Goal: Find specific page/section: Find specific page/section

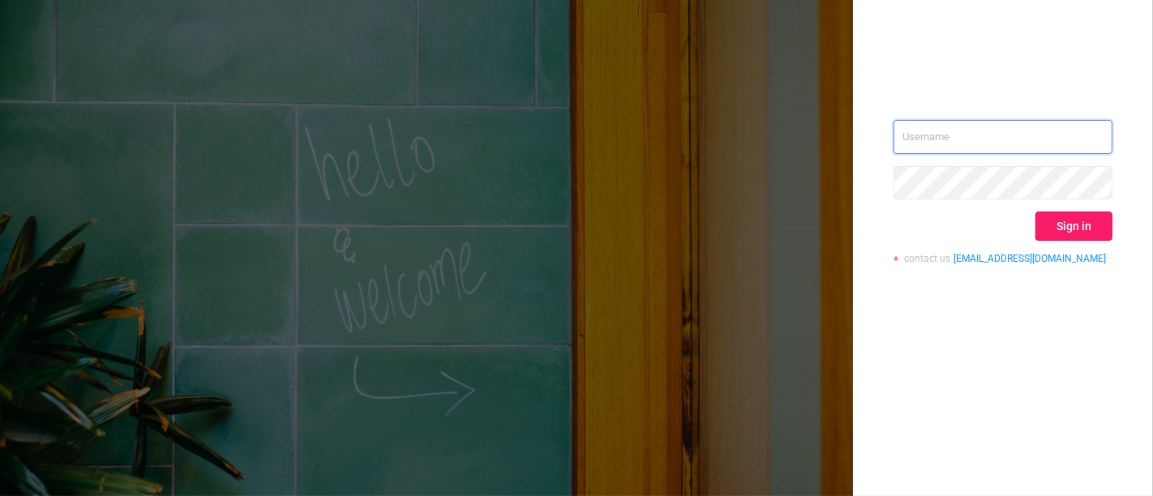
type input "[PERSON_NAME][EMAIL_ADDRESS][DOMAIN_NAME]"
click at [1065, 216] on button "Sign in" at bounding box center [1073, 226] width 77 height 29
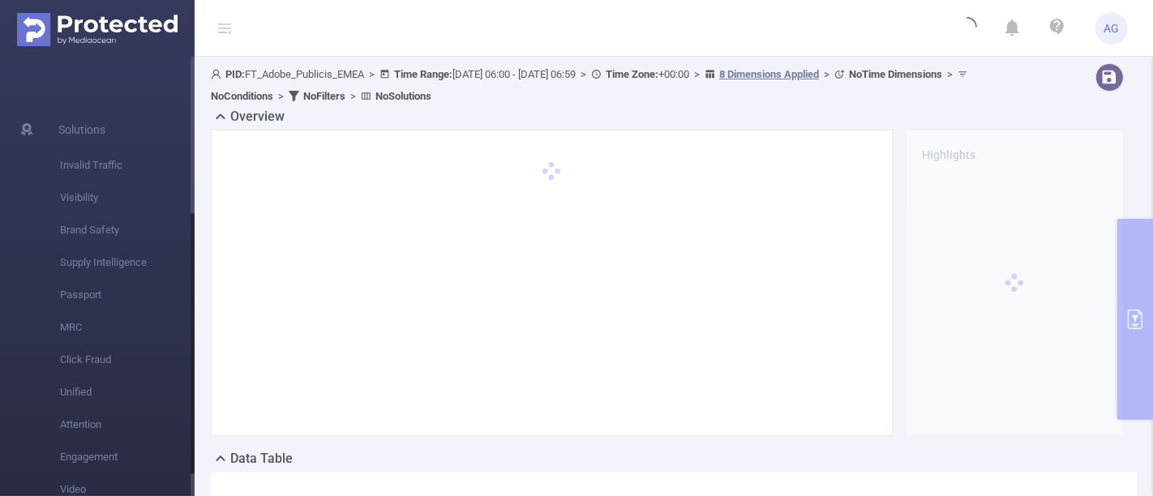
drag, startPoint x: 148, startPoint y: 24, endPoint x: 132, endPoint y: 63, distance: 42.6
click at [148, 24] on img at bounding box center [97, 29] width 161 height 33
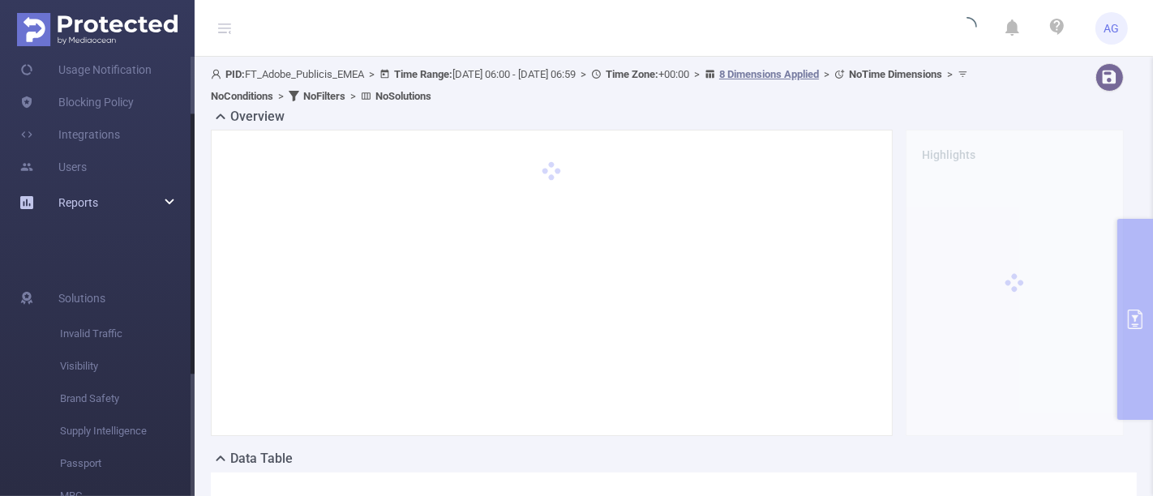
click at [123, 191] on ul "Overview Help Center (New) Usage Notification Blocking Policy Integrations User…" at bounding box center [97, 105] width 195 height 290
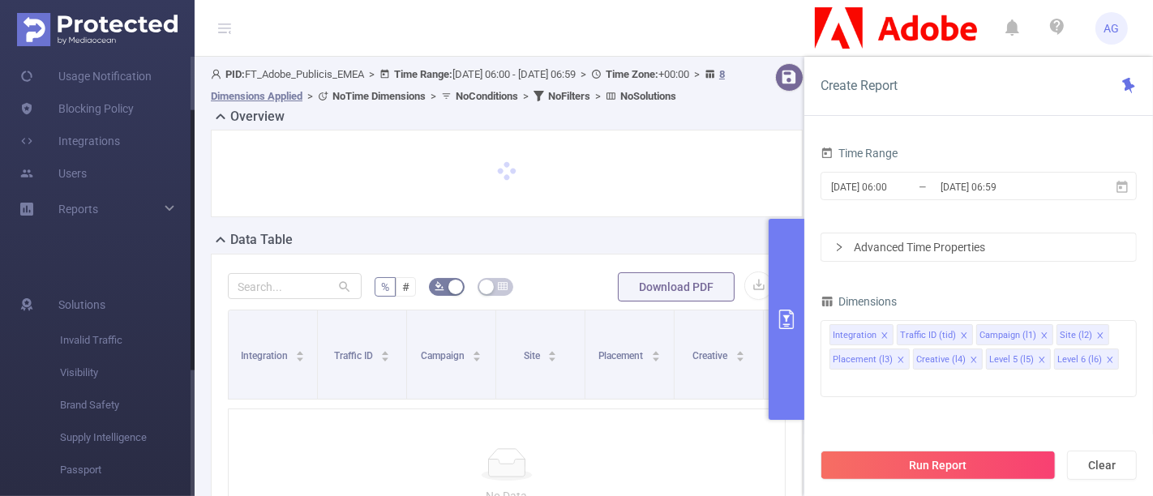
click at [211, 205] on div at bounding box center [507, 174] width 592 height 88
click at [166, 210] on div "Reports" at bounding box center [97, 209] width 195 height 32
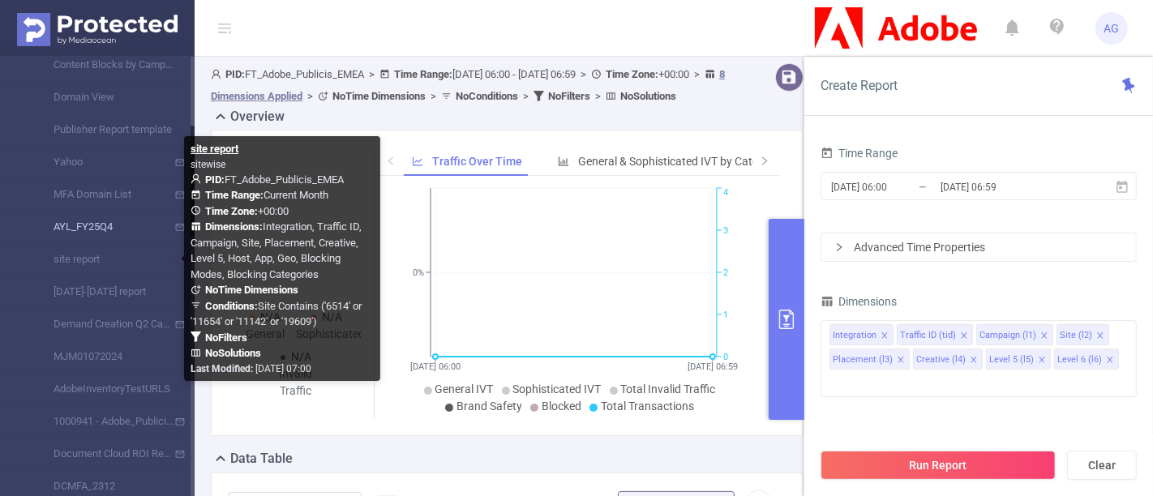
click at [90, 235] on link "AYL_FY25Q4" at bounding box center [103, 227] width 143 height 32
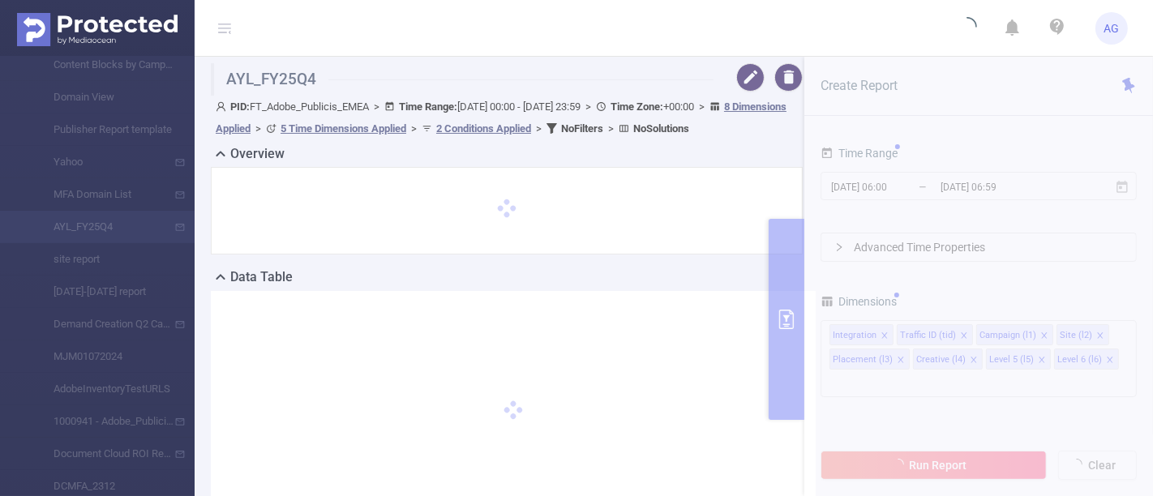
type input "[DATE] 00:00"
type input "[DATE] 23:59"
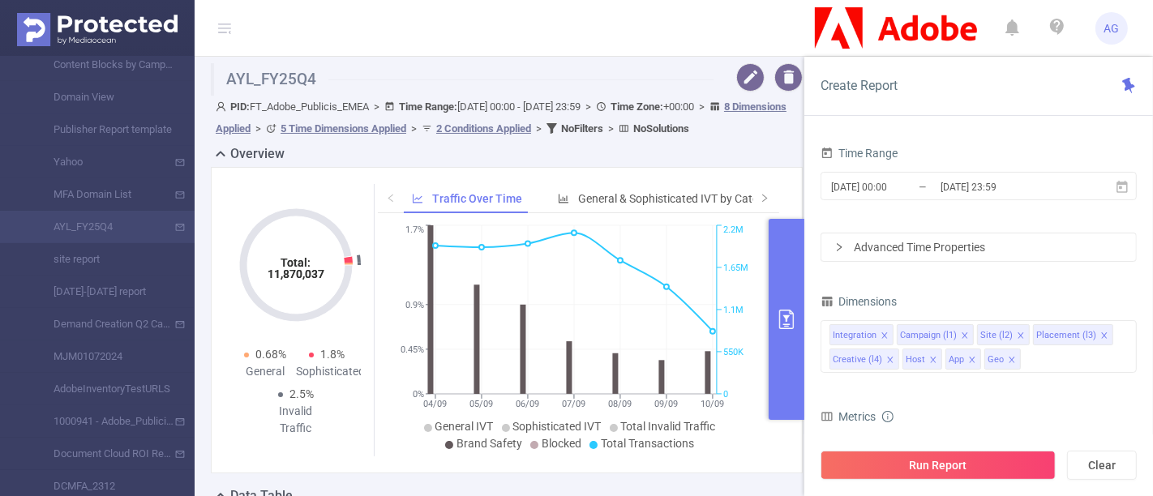
click at [715, 34] on header "AG" at bounding box center [576, 28] width 1153 height 57
drag, startPoint x: 470, startPoint y: 105, endPoint x: 632, endPoint y: 105, distance: 162.1
click at [632, 105] on span "PID: FT_Adobe_Publicis_EMEA > Time Range: [DATE] 00:00 - [DATE] 23:59 > Time Zo…" at bounding box center [501, 118] width 571 height 34
click at [736, 82] on button "button" at bounding box center [750, 77] width 28 height 28
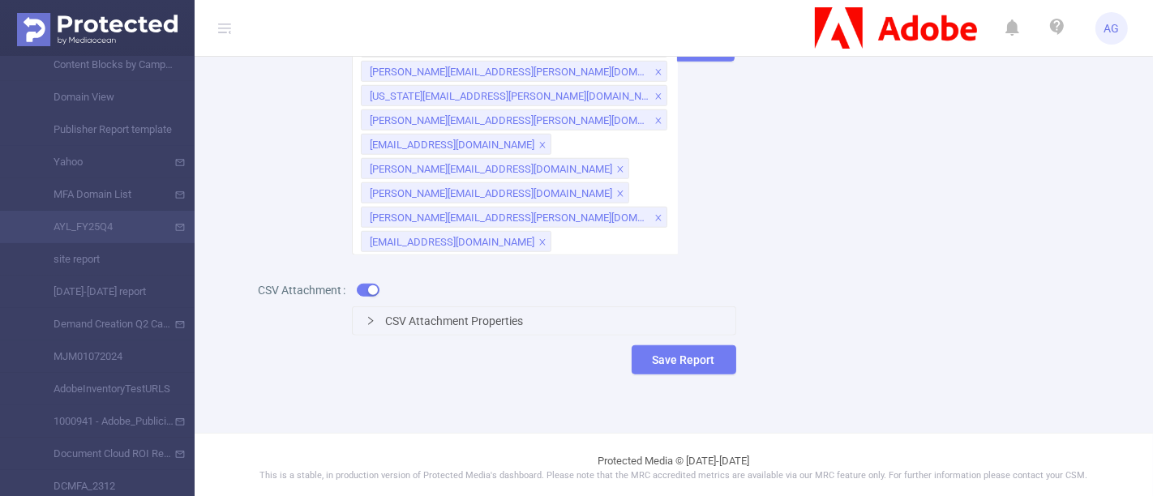
scroll to position [617, 0]
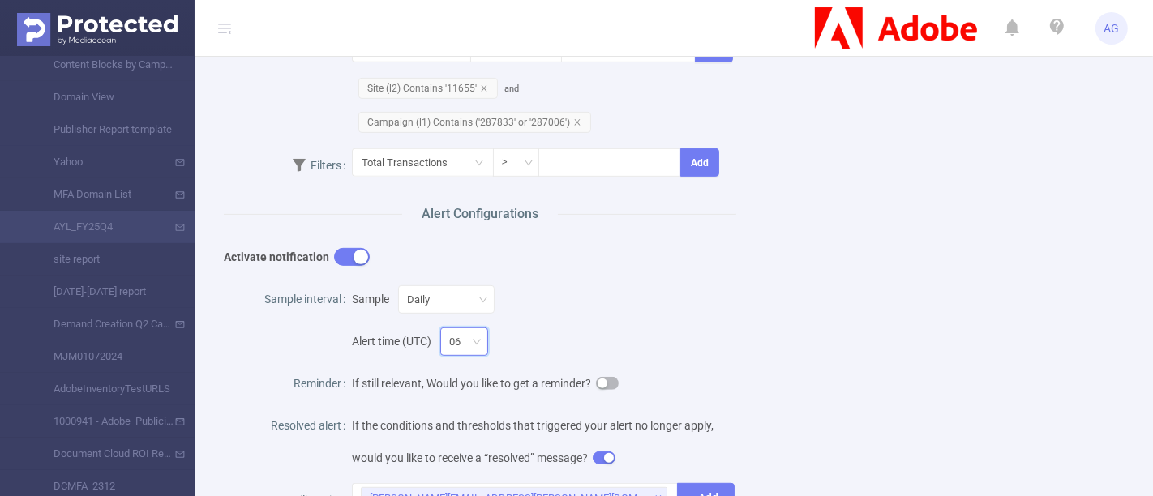
click at [479, 343] on icon "icon: down" at bounding box center [477, 342] width 10 height 11
click at [417, 334] on div "Alert time (UTC) 06" at bounding box center [544, 336] width 384 height 42
click at [479, 337] on icon "icon: down" at bounding box center [477, 342] width 10 height 10
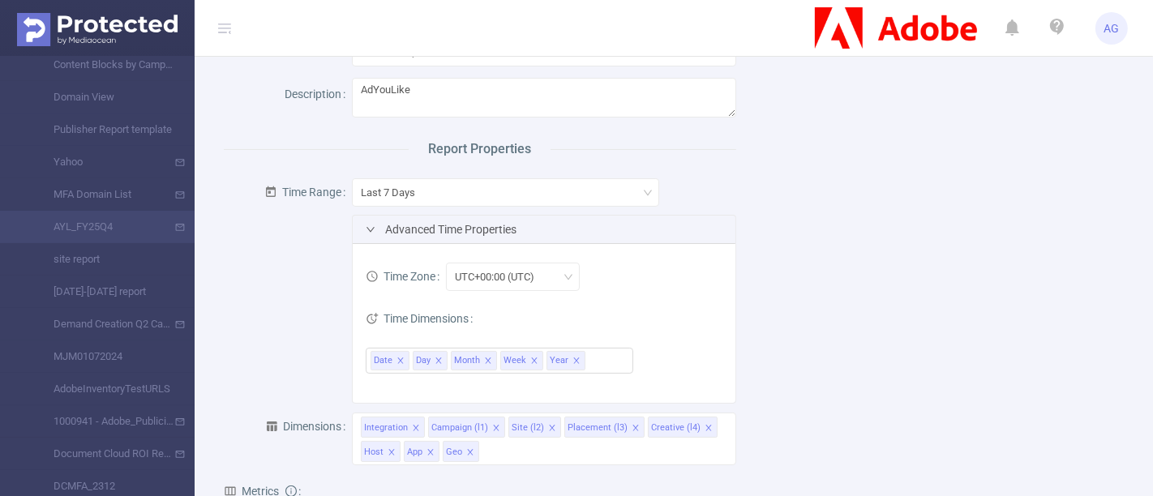
scroll to position [0, 0]
